Goal: Task Accomplishment & Management: Manage account settings

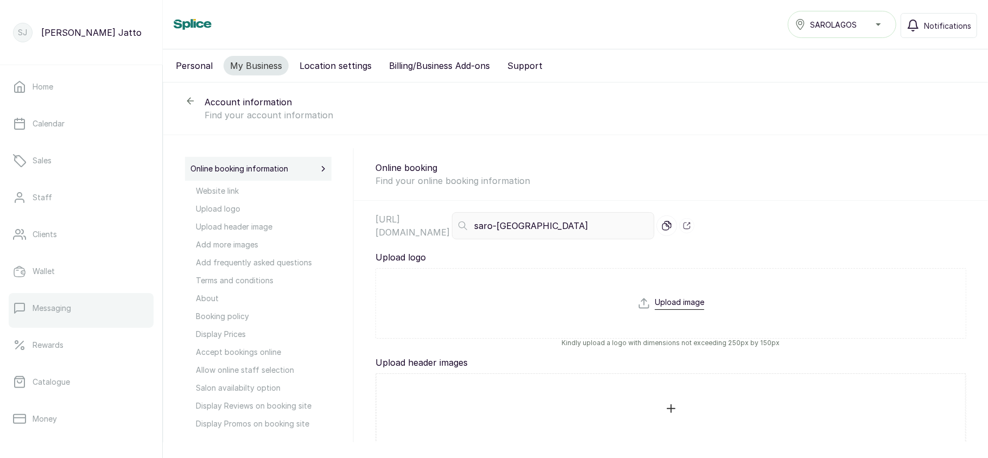
scroll to position [157, 0]
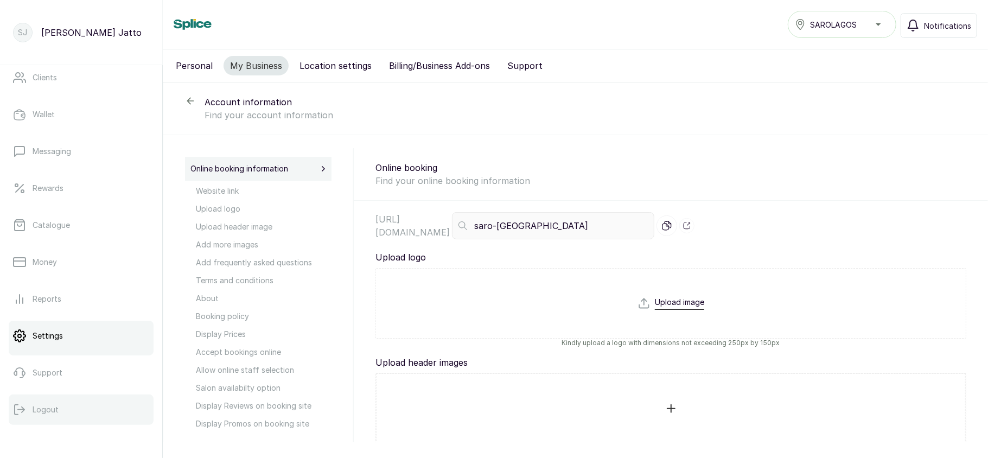
click at [42, 412] on p "Logout" at bounding box center [46, 409] width 26 height 11
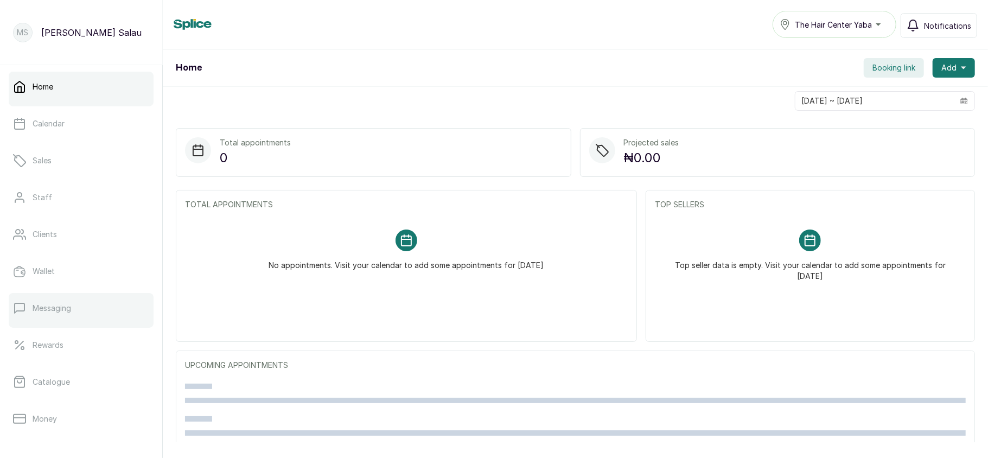
click at [89, 300] on link "Messaging" at bounding box center [81, 308] width 145 height 30
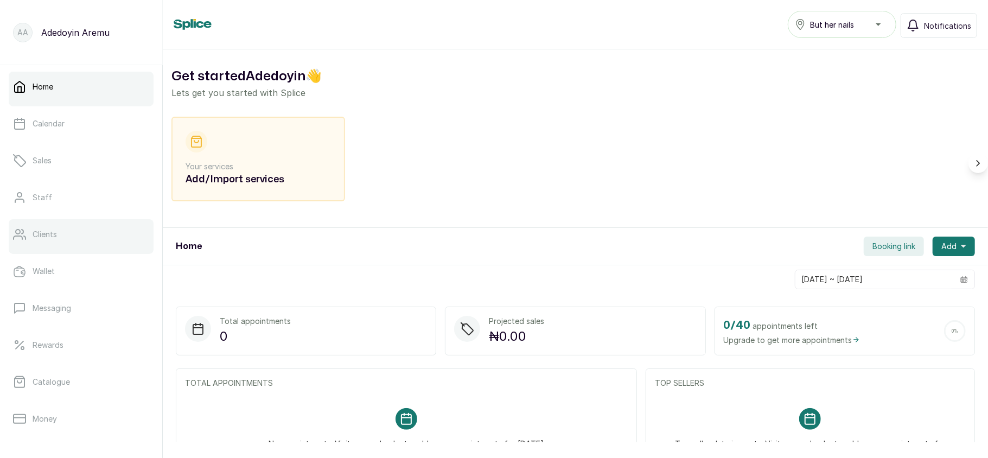
scroll to position [157, 0]
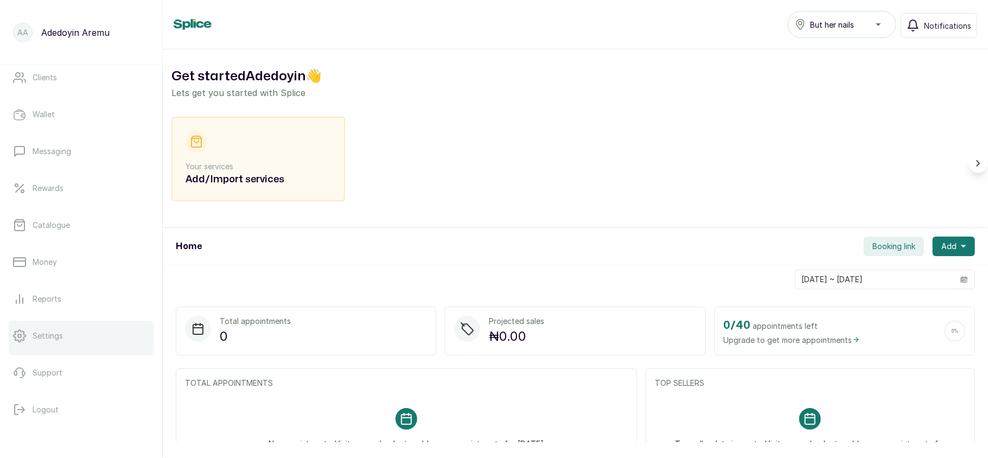
click at [46, 326] on link "Settings" at bounding box center [81, 336] width 145 height 30
